Goal: Check status: Check status

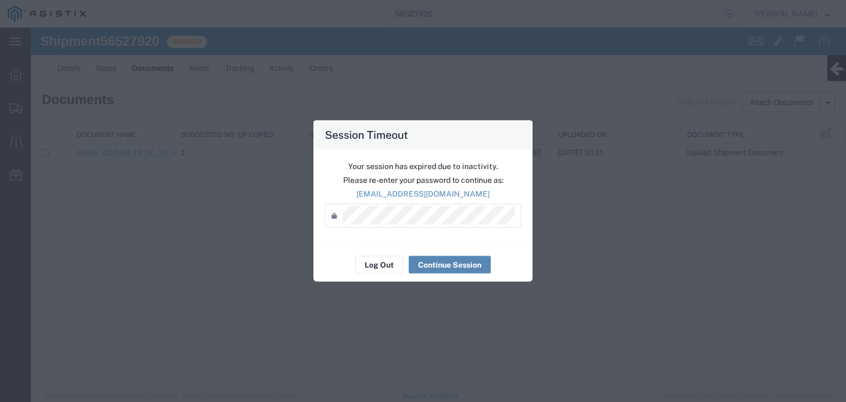
click at [418, 264] on button "Continue Session" at bounding box center [450, 265] width 82 height 18
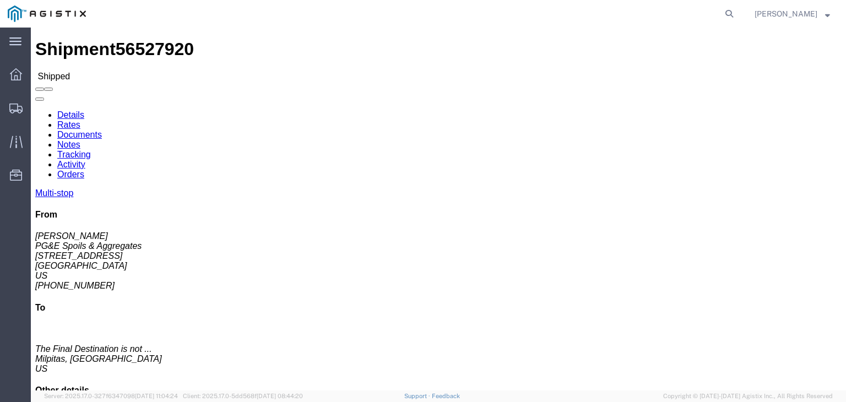
click link "Documents"
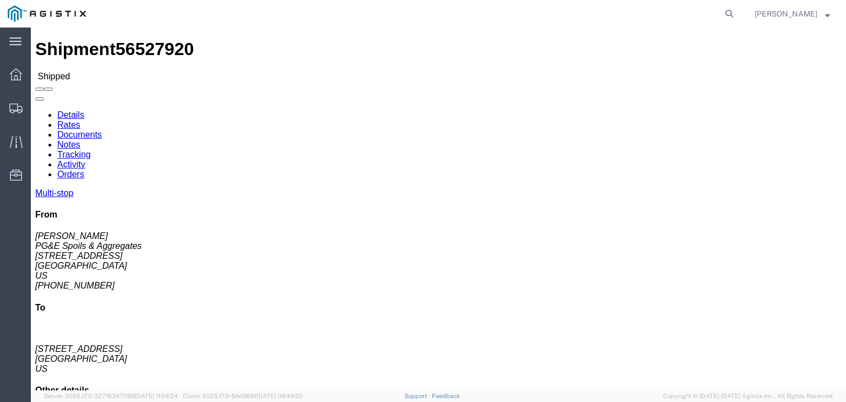
click icon
click link "Documents"
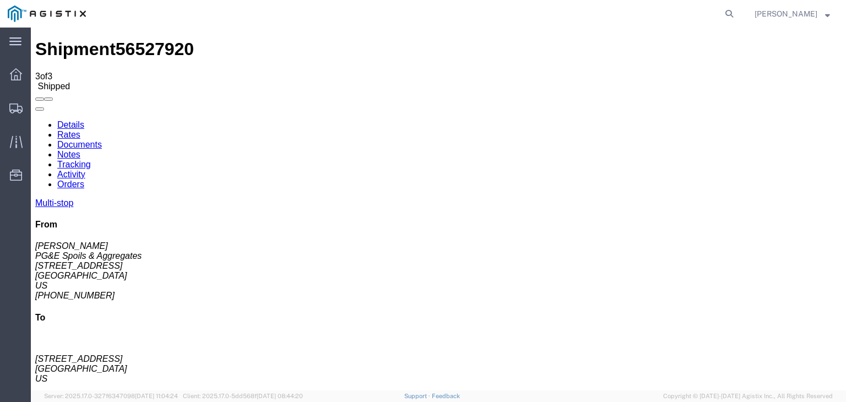
click at [91, 160] on link "Tracking" at bounding box center [74, 164] width 34 height 9
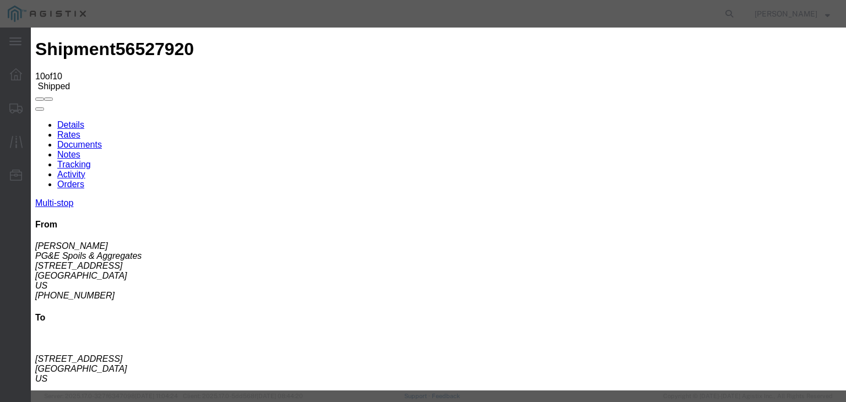
type input "8:30 AM"
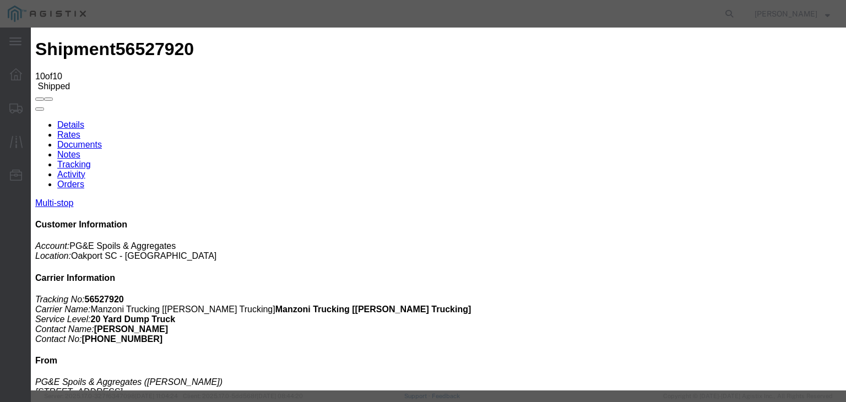
type input "2:30 PM"
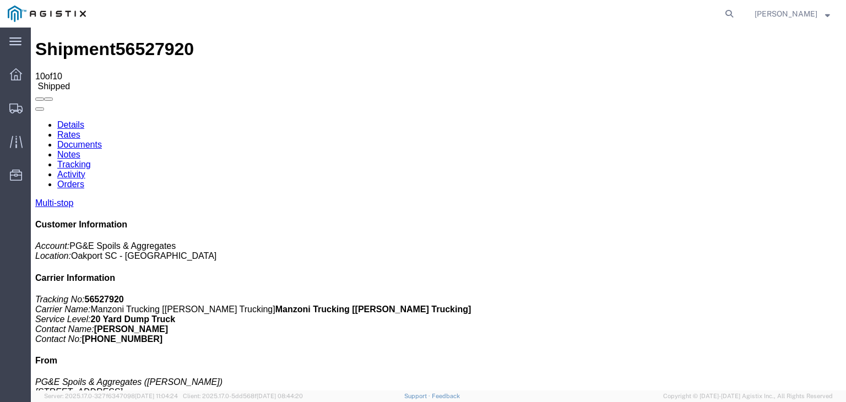
click at [102, 140] on link "Documents" at bounding box center [79, 144] width 45 height 9
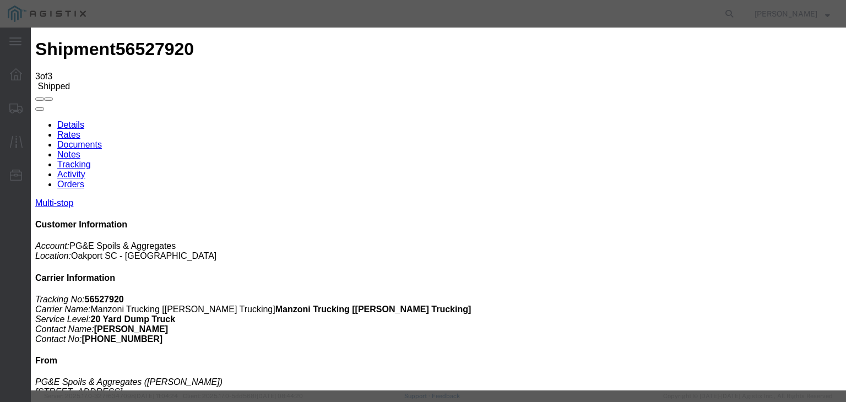
type input "C:\fakepath\IMG_6079.jpg"
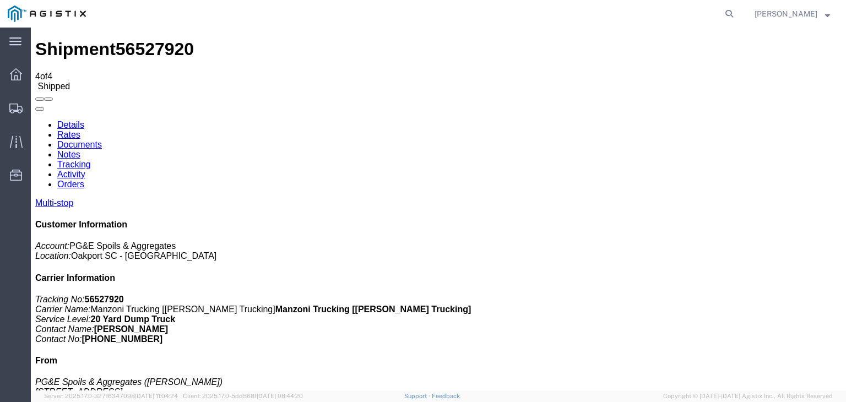
click at [91, 160] on link "Tracking" at bounding box center [74, 164] width 34 height 9
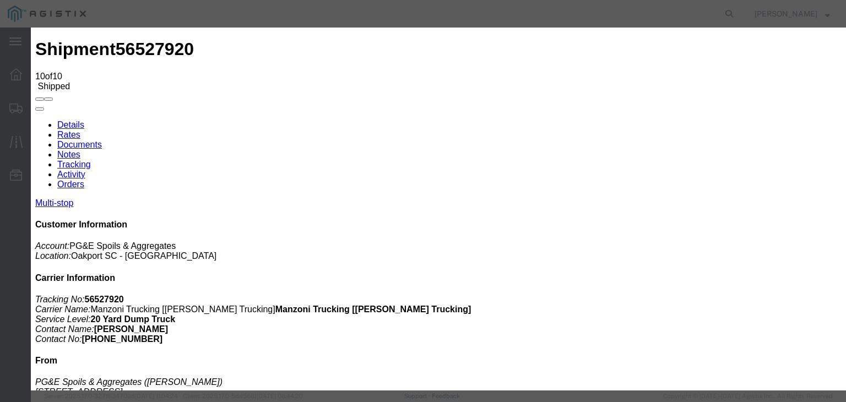
type input "08/19/2025"
type input "6"
type input "3:45 PM"
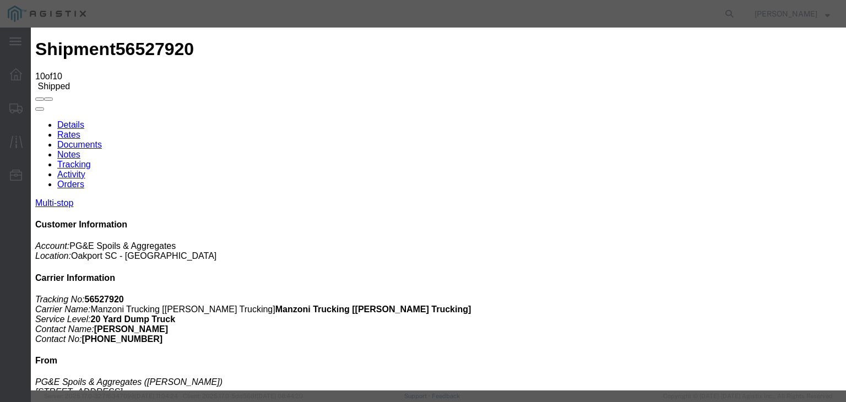
select select "DELIVRED"
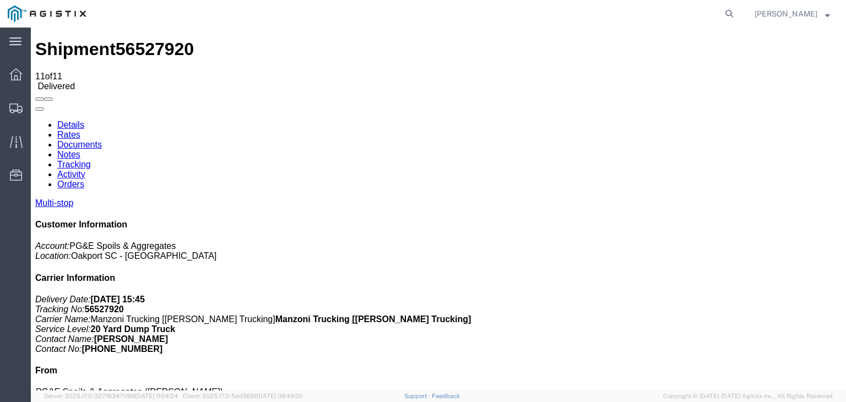
click at [91, 160] on link "Tracking" at bounding box center [74, 164] width 34 height 9
click at [80, 150] on link "Notes" at bounding box center [68, 154] width 23 height 9
